Goal: Find specific page/section: Find specific page/section

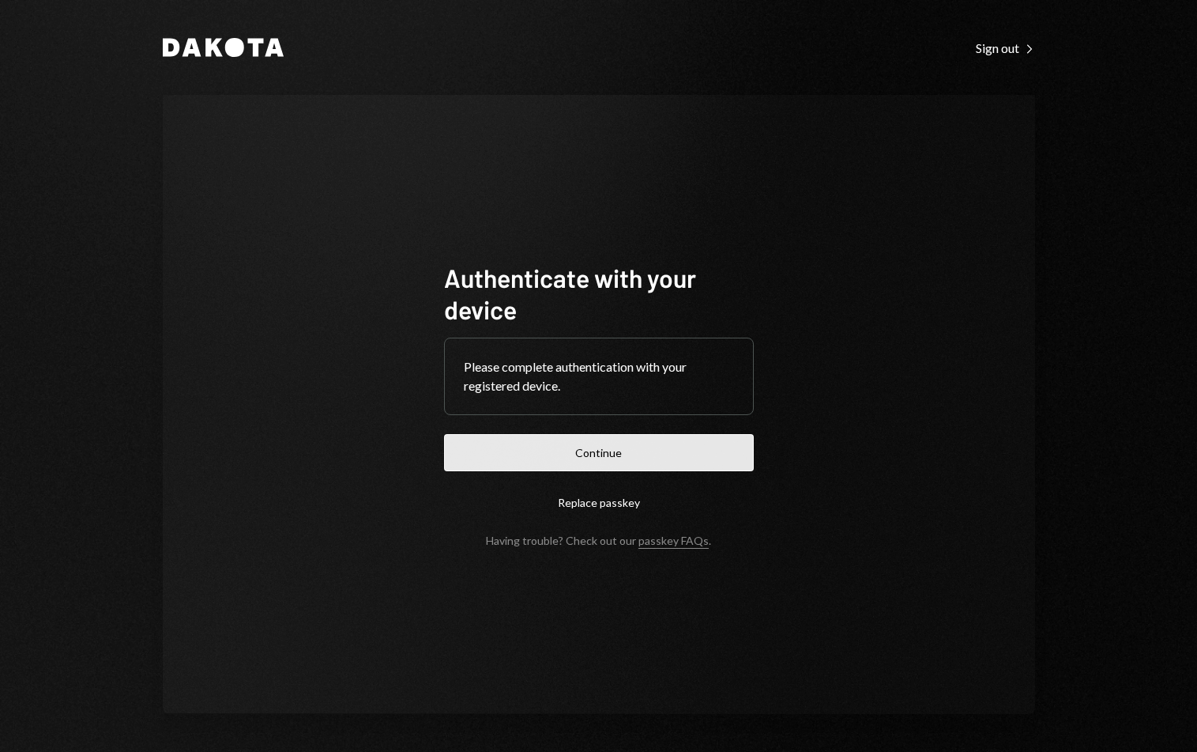
click at [614, 447] on button "Continue" at bounding box center [599, 452] width 310 height 37
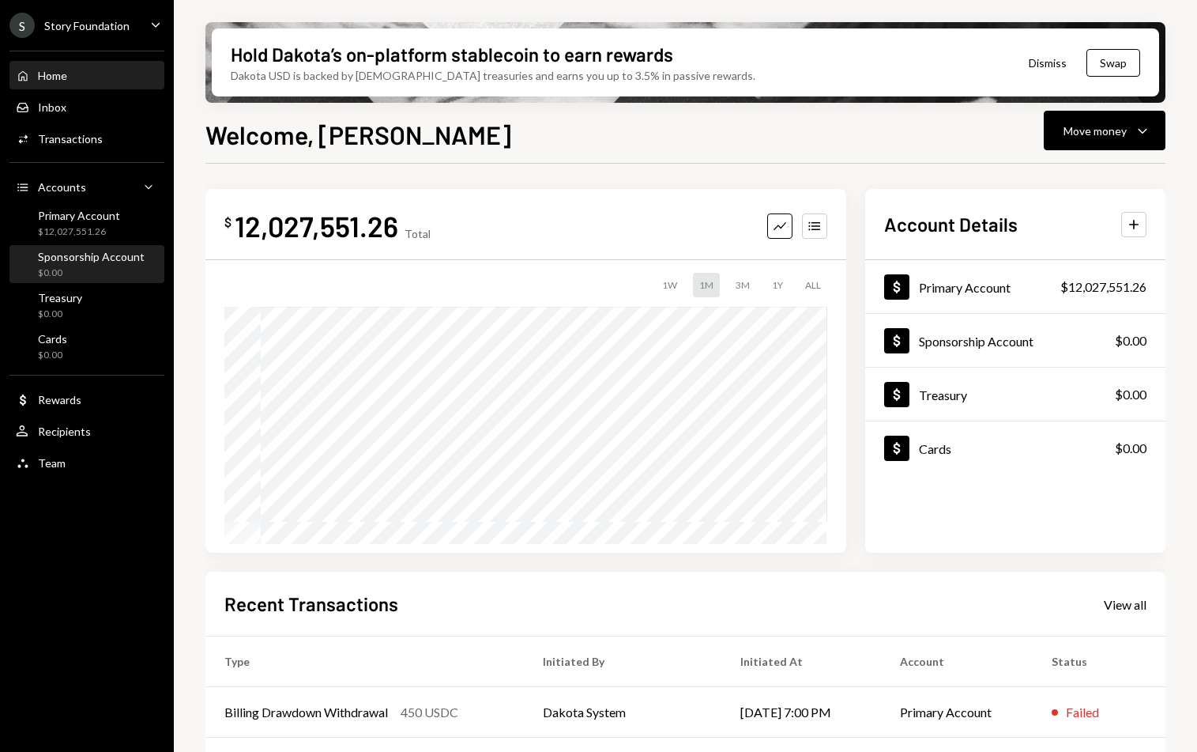
click at [95, 267] on div "$0.00" at bounding box center [91, 272] width 107 height 13
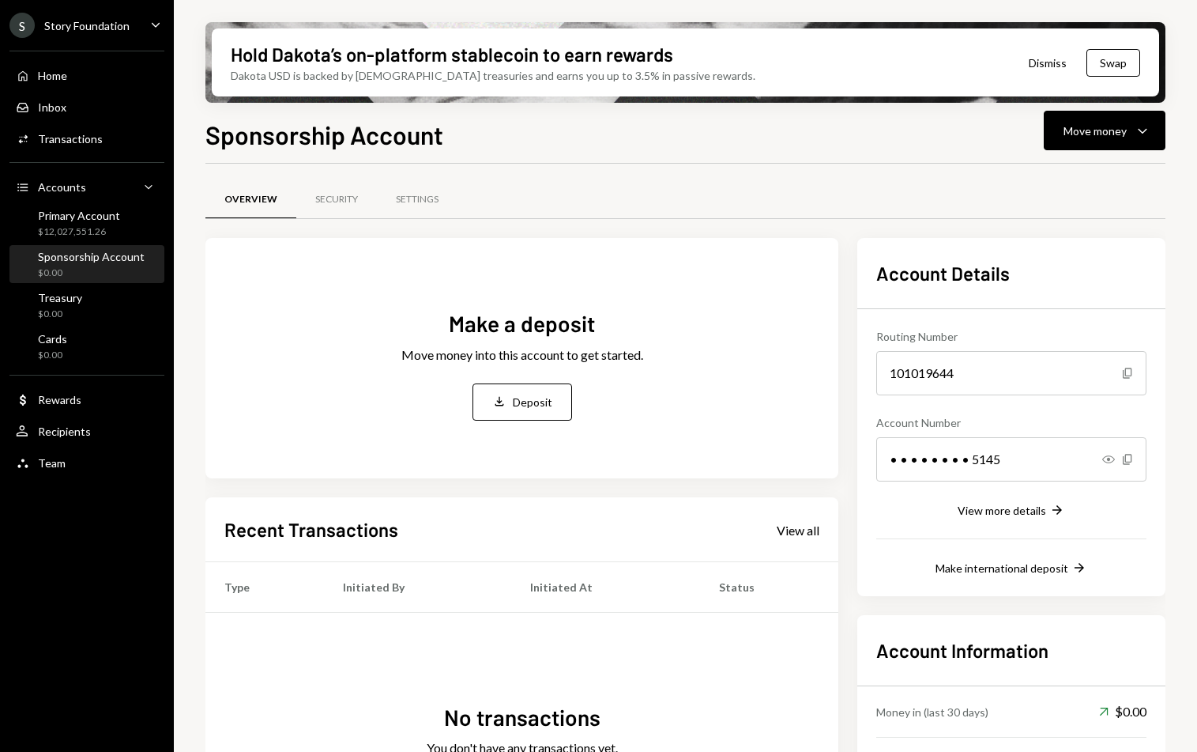
click at [598, 367] on div "Make a deposit Move money into this account to get started. Deposit Deposit" at bounding box center [522, 364] width 242 height 112
click at [498, 420] on div "Make a deposit Move money into this account to get started. Deposit Deposit" at bounding box center [521, 364] width 595 height 196
click at [519, 401] on div "Deposit" at bounding box center [533, 402] width 40 height 17
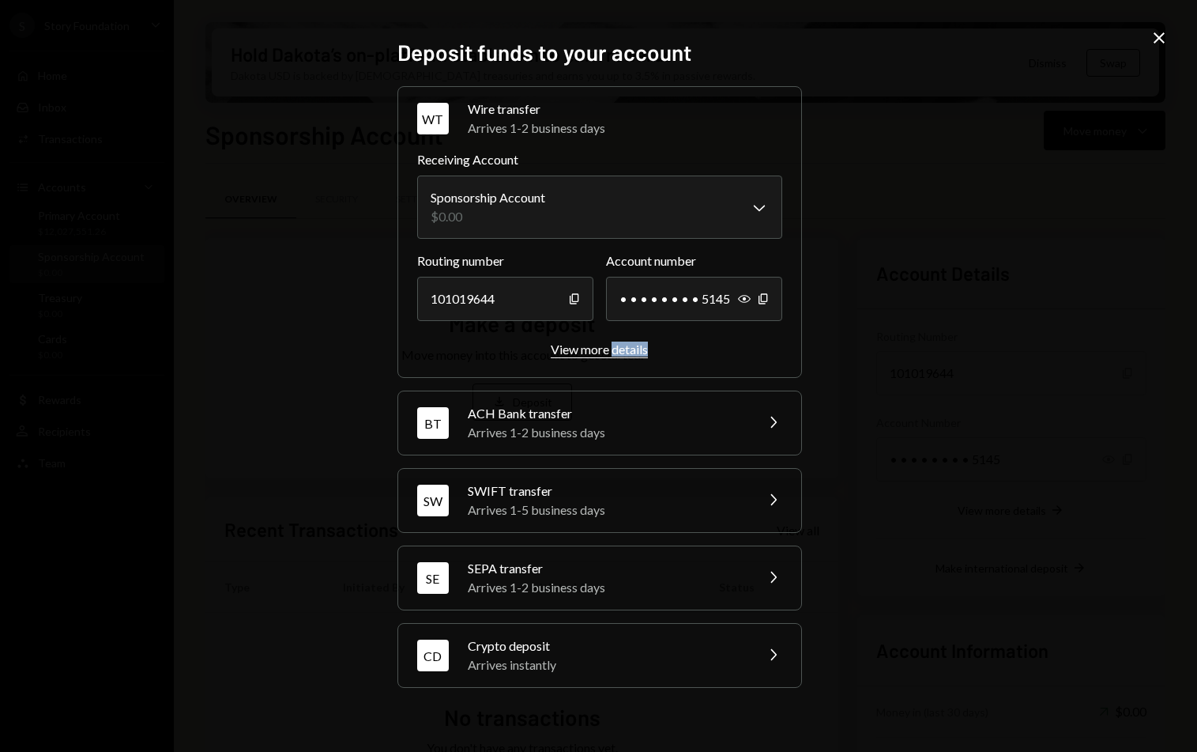
click at [564, 351] on div "View more details" at bounding box center [599, 348] width 97 height 15
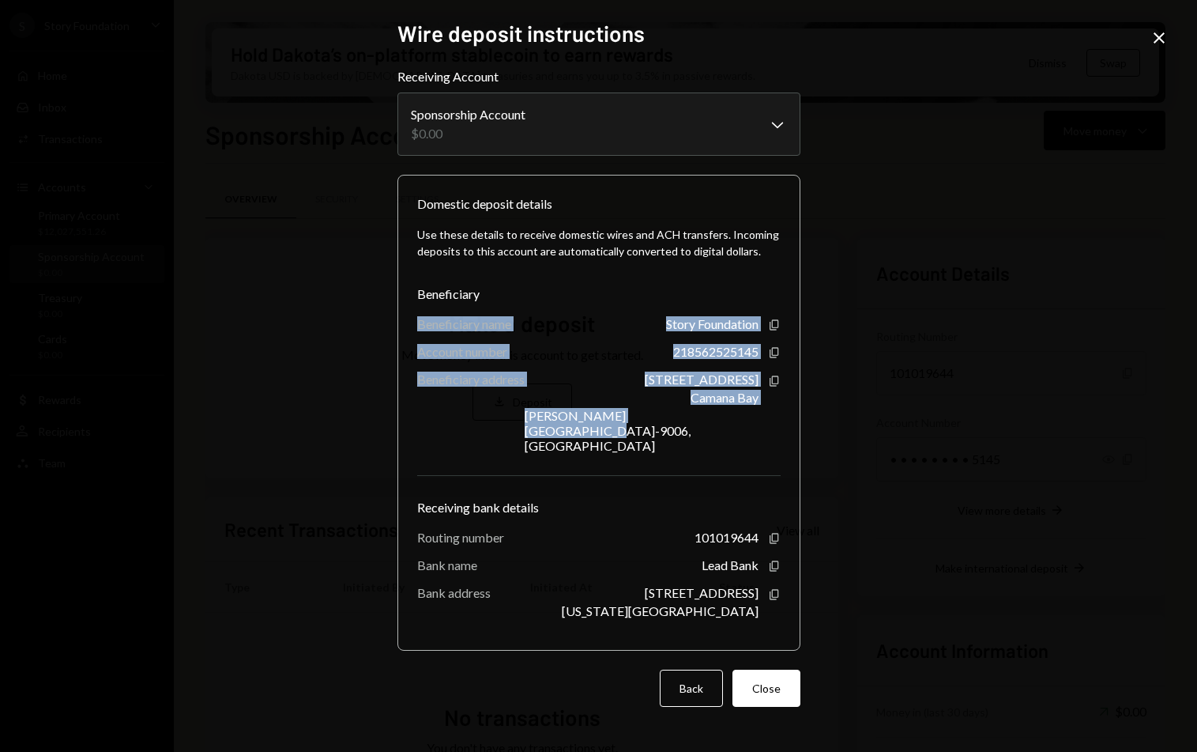
drag, startPoint x: 418, startPoint y: 343, endPoint x: 754, endPoint y: 418, distance: 344.2
click at [760, 433] on div "Use these details to receive domestic wires and ACH transfers. Incoming deposit…" at bounding box center [599, 421] width 364 height 417
copy div "Beneficiary name Story Foundation Copy Account number 218562525145 Copy Benefic…"
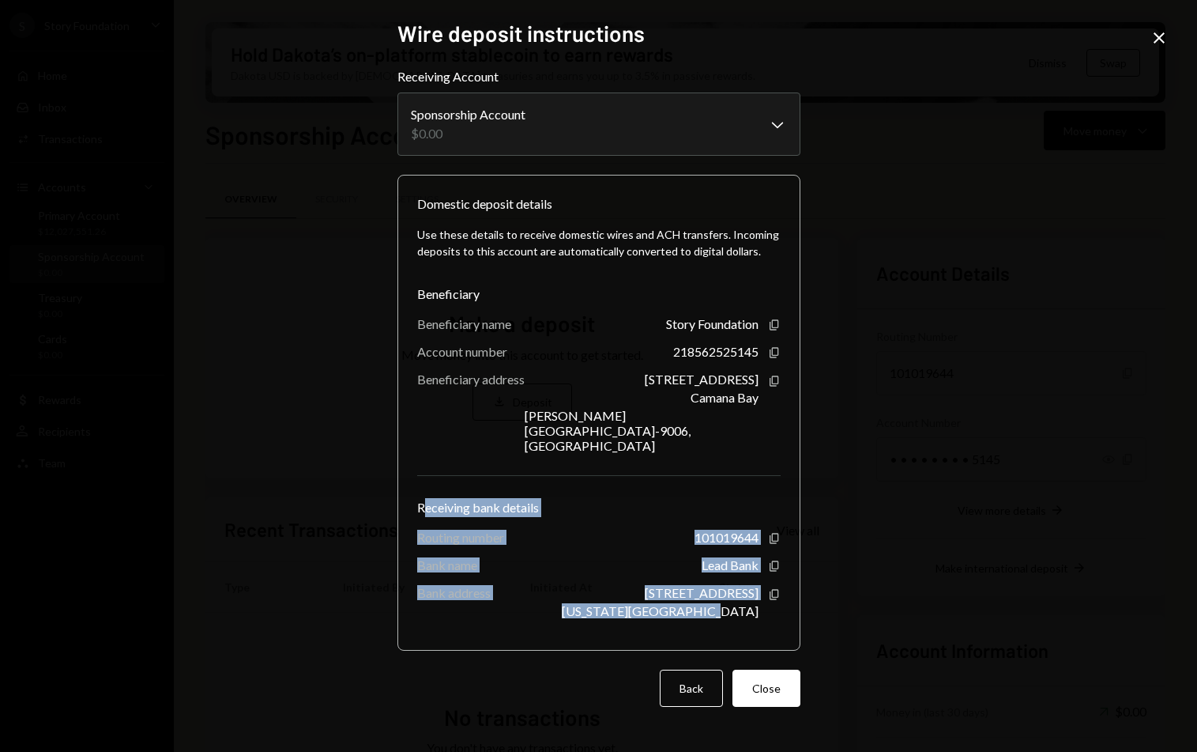
drag, startPoint x: 421, startPoint y: 492, endPoint x: 797, endPoint y: 633, distance: 401.9
click at [797, 633] on form "**********" at bounding box center [599, 386] width 403 height 639
click at [607, 498] on div "Receiving bank details" at bounding box center [599, 507] width 364 height 19
drag, startPoint x: 413, startPoint y: 492, endPoint x: 760, endPoint y: 605, distance: 364.7
click at [760, 605] on div "Domestic deposit details Use these details to receive domestic wires and ACH tr…" at bounding box center [599, 413] width 403 height 476
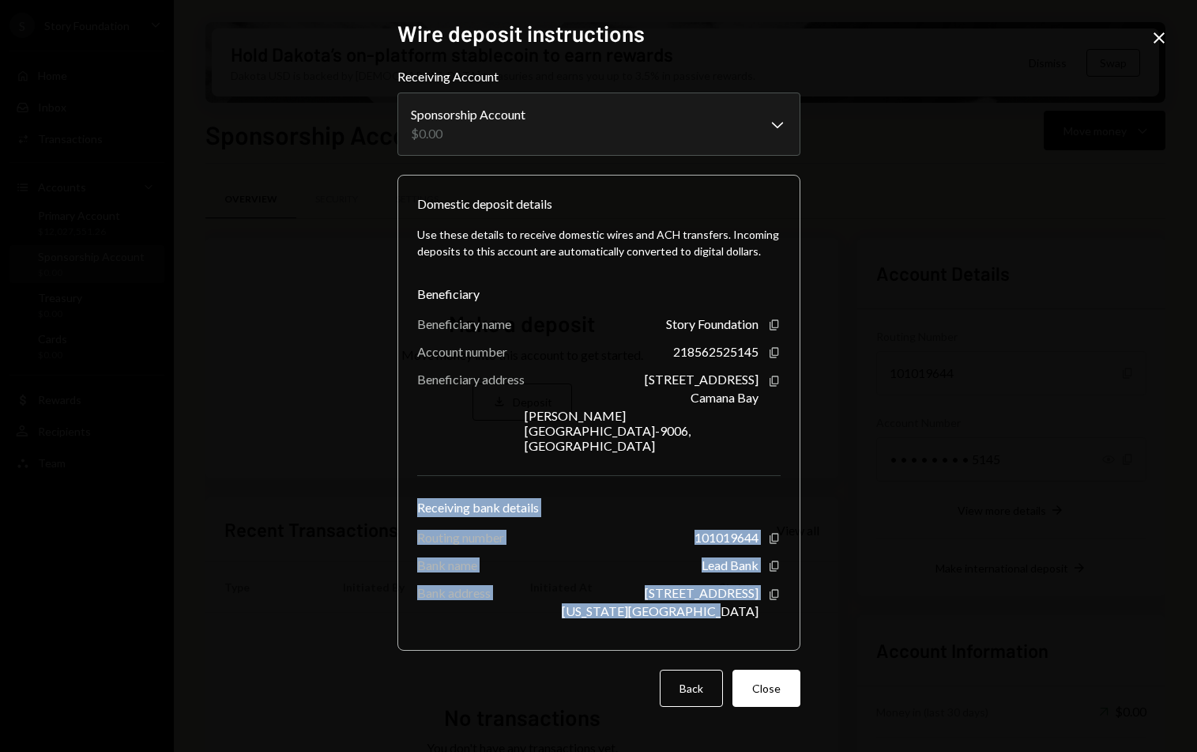
copy div "Receiving bank details Routing number 101019644 Copy Bank name Lead Bank Copy B…"
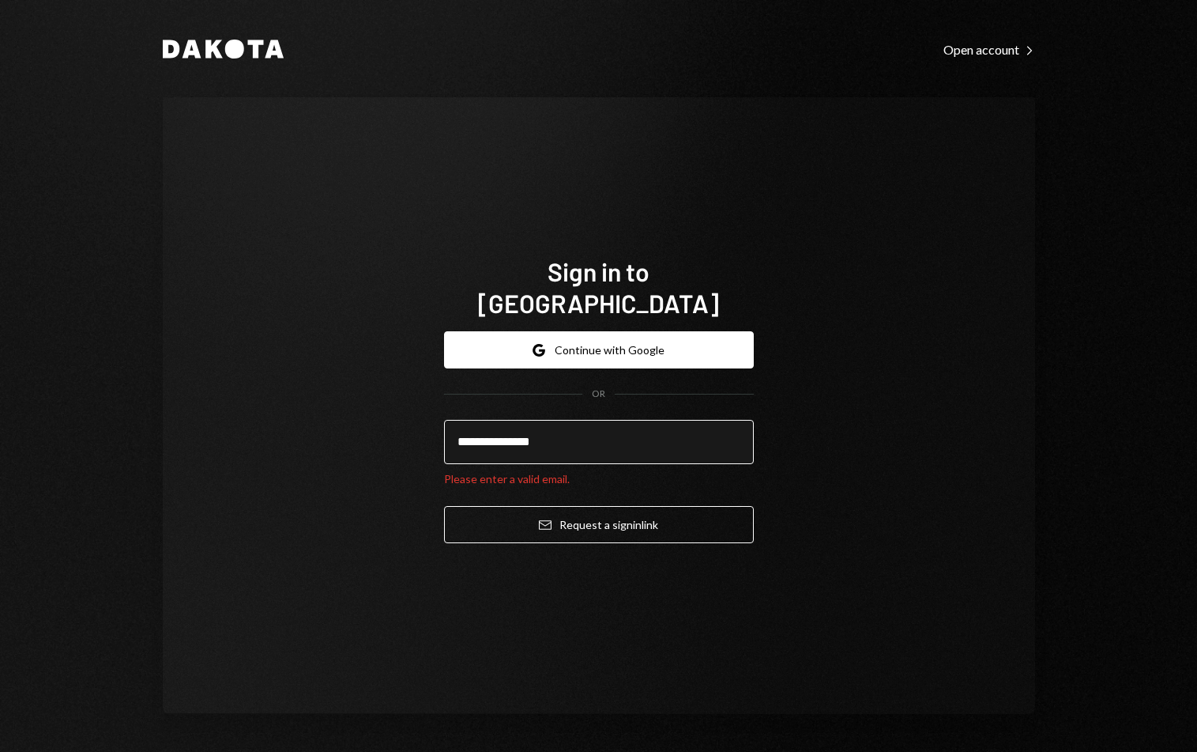
type input "**********"
click at [444, 506] on button "Email Request a sign in link" at bounding box center [599, 524] width 310 height 37
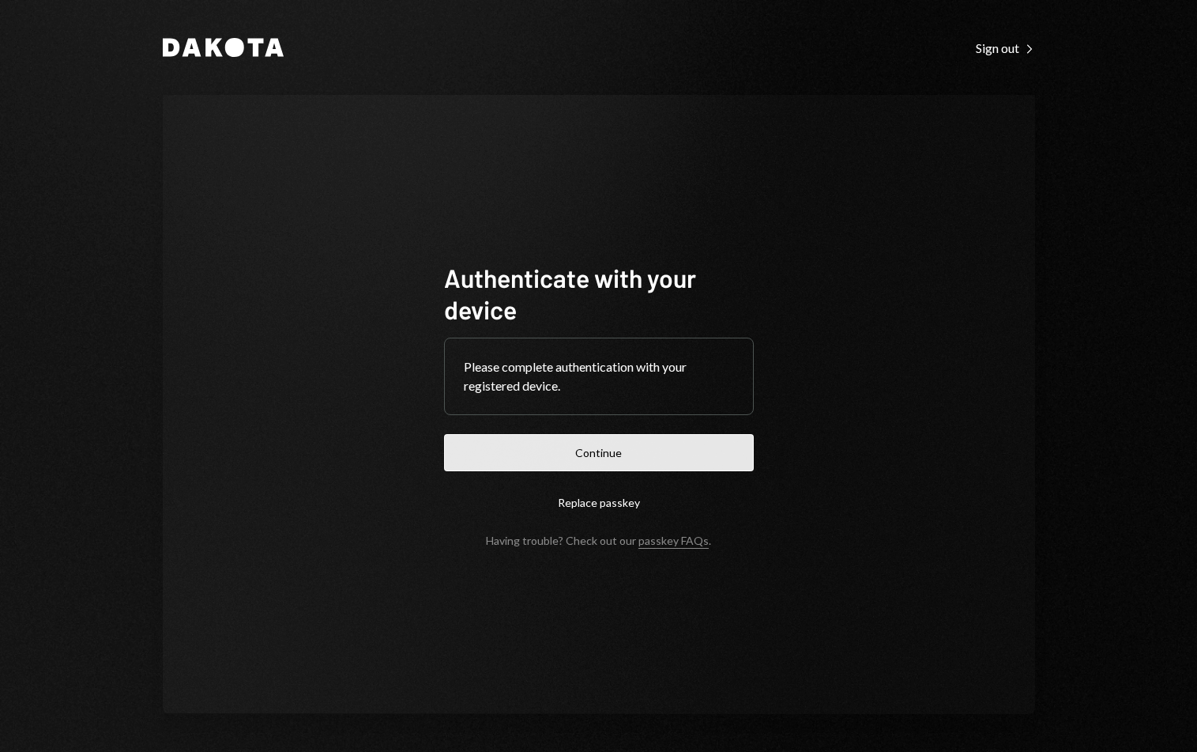
click at [547, 450] on button "Continue" at bounding box center [599, 452] width 310 height 37
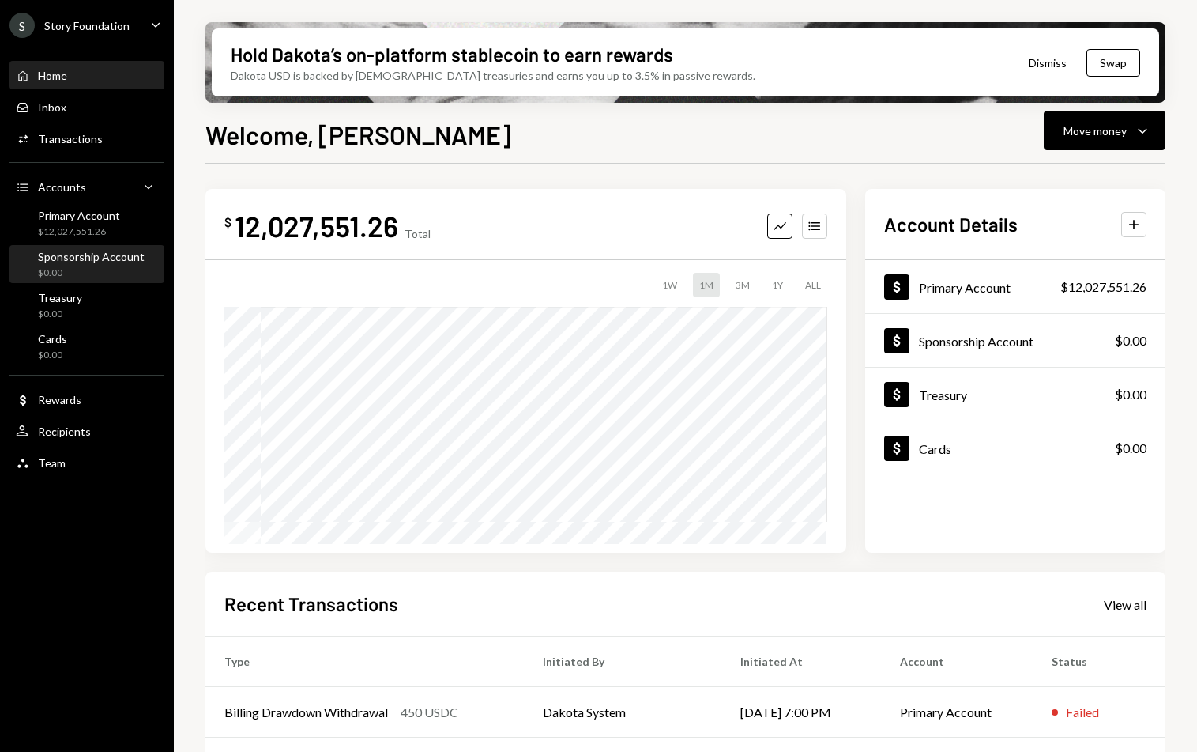
click at [81, 260] on div "Sponsorship Account" at bounding box center [91, 256] width 107 height 13
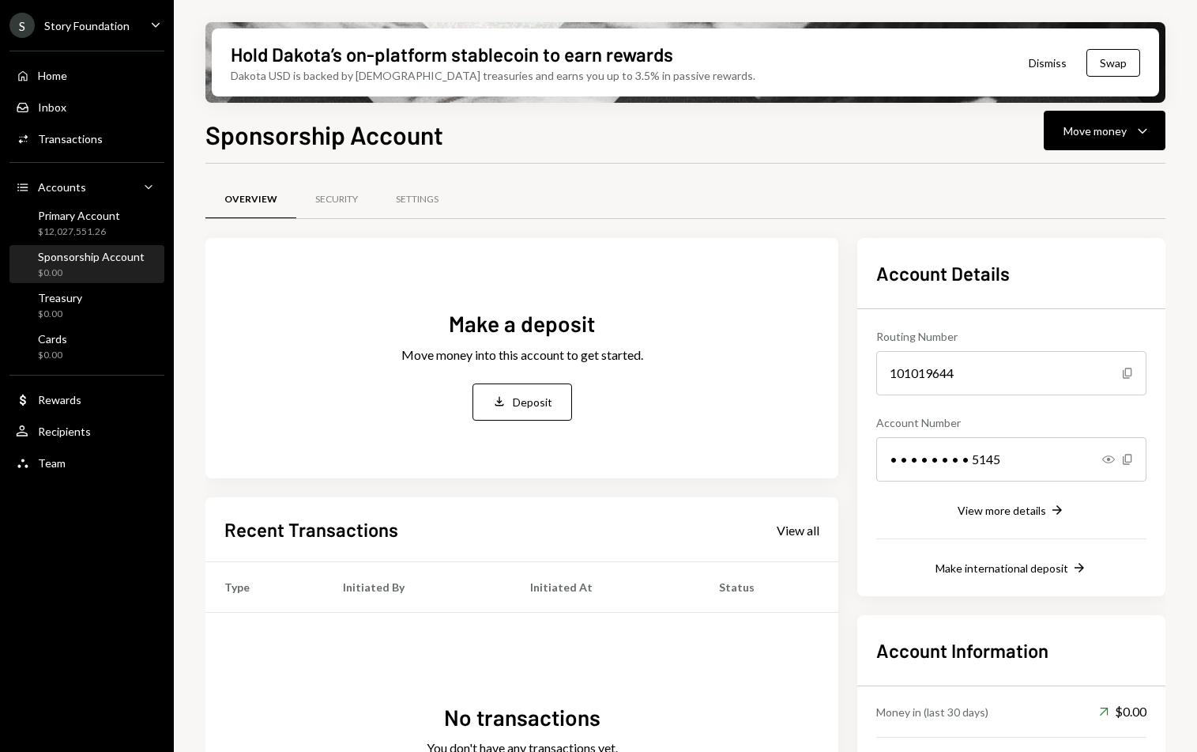
scroll to position [126, 0]
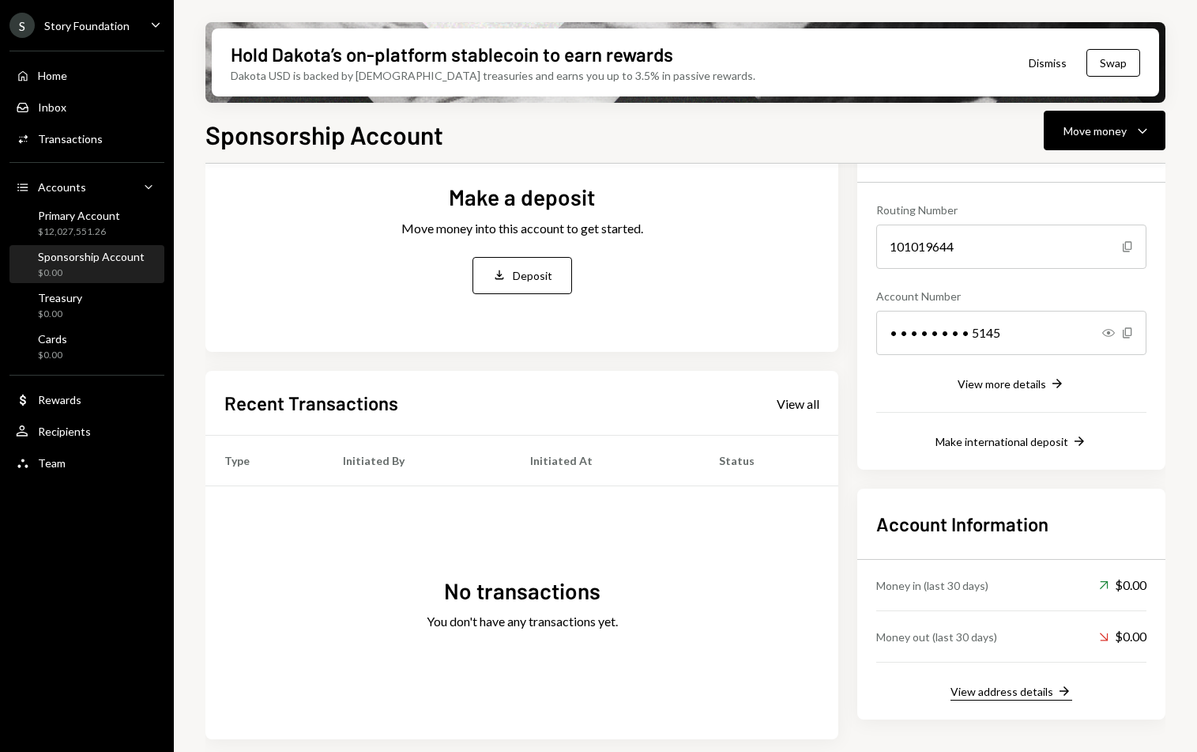
click at [1010, 688] on div "View address details" at bounding box center [1002, 690] width 103 height 13
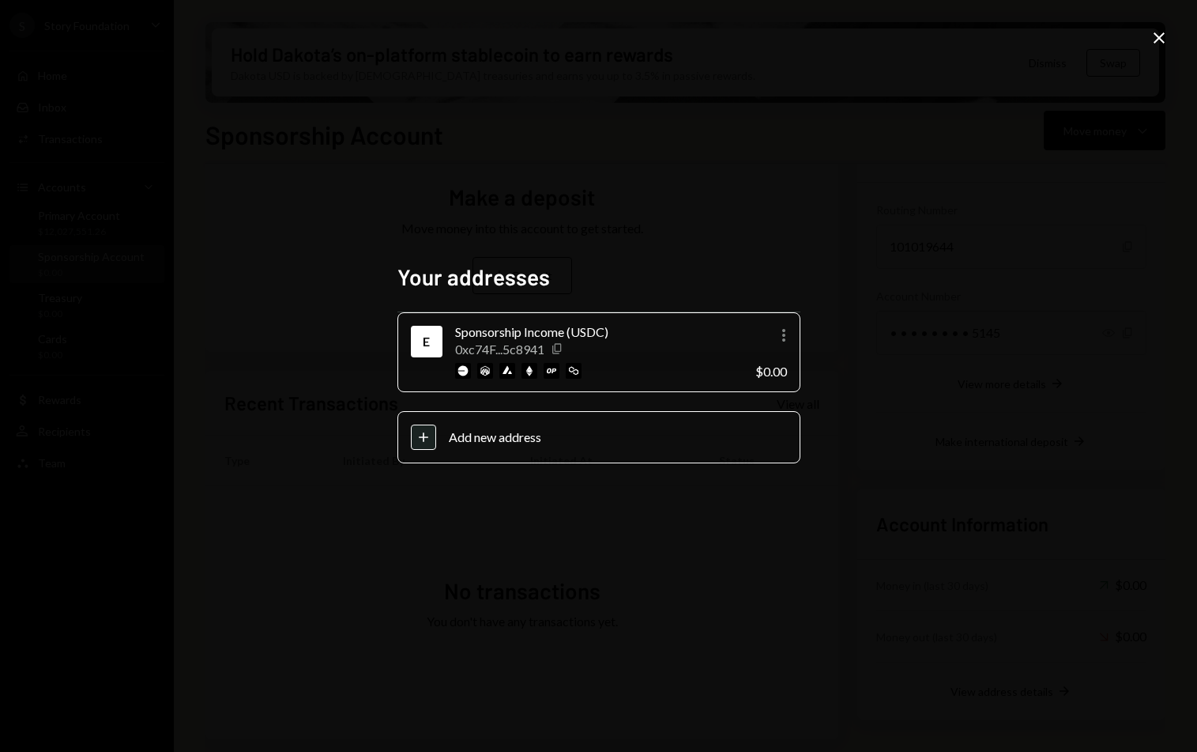
click at [552, 349] on icon "button" at bounding box center [556, 349] width 9 height 10
